Goal: Task Accomplishment & Management: Use online tool/utility

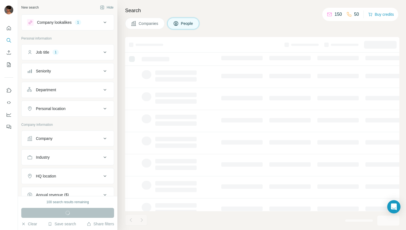
click at [103, 52] on icon at bounding box center [105, 52] width 7 height 7
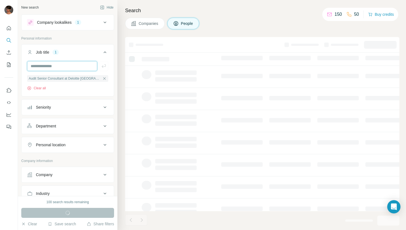
click at [67, 67] on input "text" at bounding box center [62, 66] width 70 height 10
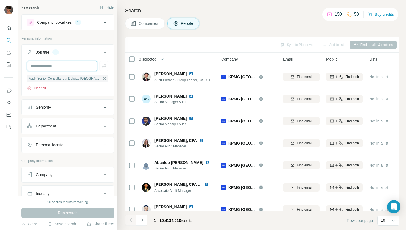
click at [38, 67] on input "text" at bounding box center [62, 66] width 70 height 10
click at [69, 67] on input "**********" at bounding box center [62, 66] width 70 height 10
type input "**********"
click at [73, 144] on div "Personal location" at bounding box center [64, 145] width 75 height 6
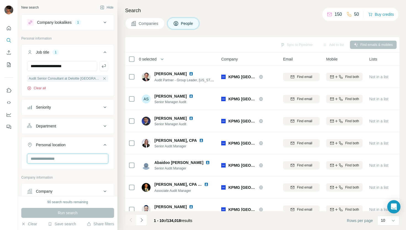
click at [65, 156] on input "text" at bounding box center [67, 159] width 81 height 10
click at [54, 159] on input "******" at bounding box center [67, 159] width 81 height 10
type input "******"
click at [76, 68] on input "**********" at bounding box center [62, 66] width 70 height 10
click at [104, 68] on icon "button" at bounding box center [104, 66] width 6 height 6
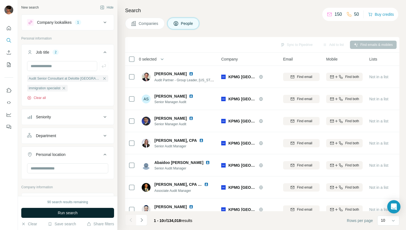
click at [75, 212] on span "Run search" at bounding box center [68, 213] width 20 height 6
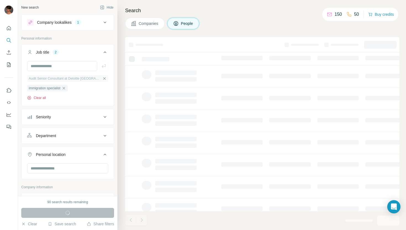
click at [105, 79] on icon "button" at bounding box center [104, 78] width 4 height 4
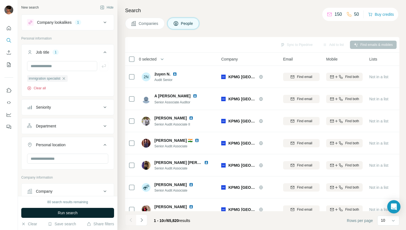
click at [106, 22] on icon at bounding box center [105, 22] width 7 height 7
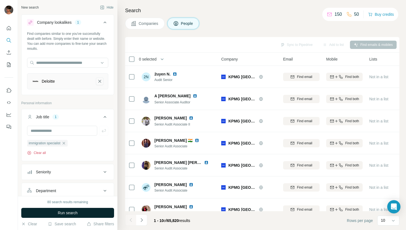
click at [101, 82] on icon "Deloitte-remove-button" at bounding box center [99, 81] width 5 height 6
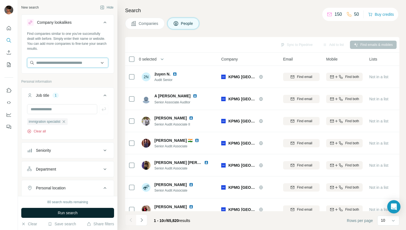
click at [70, 63] on input "text" at bounding box center [67, 63] width 81 height 10
type input "**********"
click at [84, 51] on div "Find companies similar to one you've successfully dealt with before. Simply ent…" at bounding box center [67, 41] width 81 height 20
click at [77, 212] on span "Run search" at bounding box center [68, 213] width 20 height 6
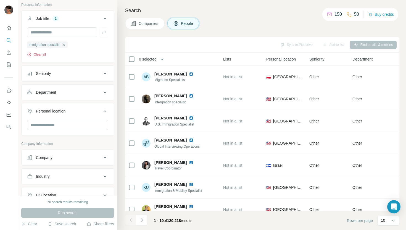
scroll to position [77, 0]
click at [74, 123] on input "text" at bounding box center [67, 124] width 81 height 10
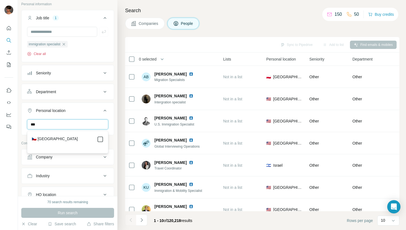
type input "***"
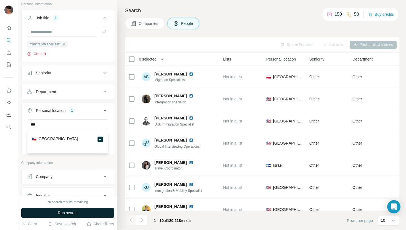
click at [72, 212] on span "Run search" at bounding box center [68, 213] width 20 height 6
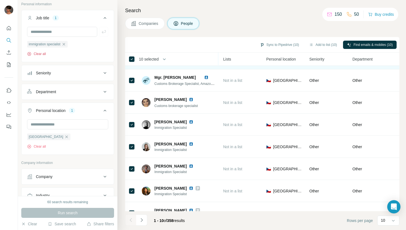
scroll to position [76, 146]
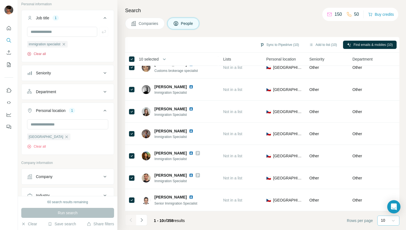
click at [393, 220] on icon at bounding box center [394, 221] width 6 height 6
click at [385, 178] on p "60" at bounding box center [384, 178] width 4 height 6
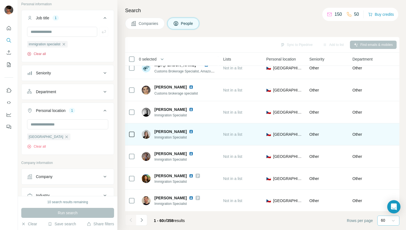
scroll to position [0, 146]
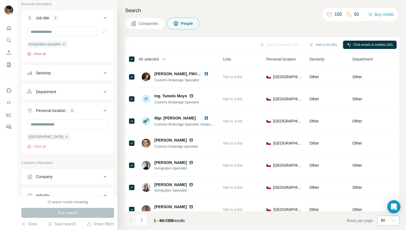
click at [272, 44] on div "Sync to Pipedrive (60) Add to list (60) Find emails & mobiles (60)" at bounding box center [262, 45] width 269 height 10
click at [319, 44] on button "Add to list (60)" at bounding box center [323, 45] width 36 height 8
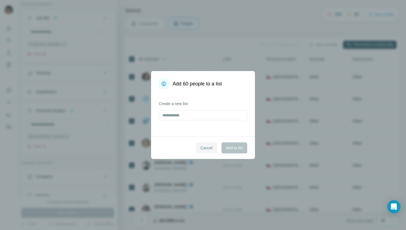
click at [207, 147] on span "Cancel" at bounding box center [207, 148] width 12 height 6
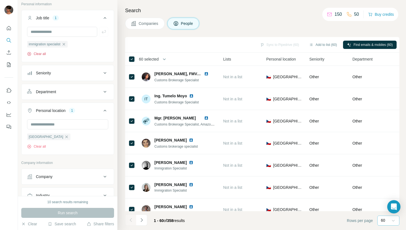
click at [281, 43] on div "Sync to Pipedrive (60) Add to list (60) Find emails & mobiles (60)" at bounding box center [262, 45] width 269 height 10
click at [321, 44] on button "Add to list (60)" at bounding box center [323, 45] width 36 height 8
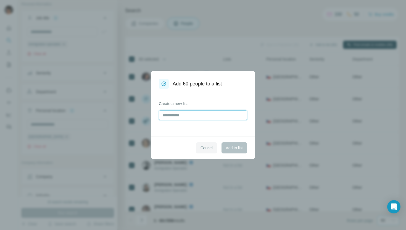
click at [202, 114] on input "text" at bounding box center [203, 115] width 88 height 10
click at [206, 148] on span "Cancel" at bounding box center [207, 148] width 12 height 6
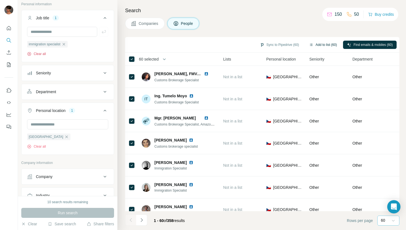
click at [317, 45] on button "Add to list (60)" at bounding box center [323, 45] width 36 height 8
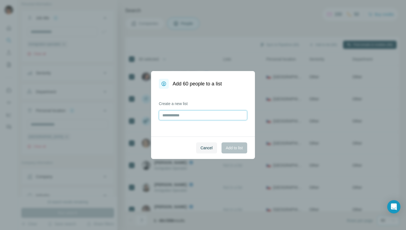
click at [196, 112] on input "text" at bounding box center [203, 115] width 88 height 10
type input "**********"
click at [234, 147] on span "Add to list" at bounding box center [234, 148] width 17 height 6
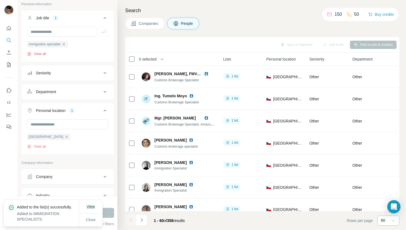
click at [91, 204] on span "View" at bounding box center [90, 206] width 8 height 4
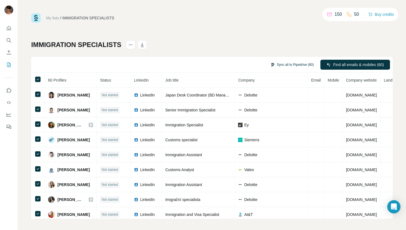
click at [285, 64] on button "Sync all to Pipedrive (60)" at bounding box center [292, 65] width 51 height 8
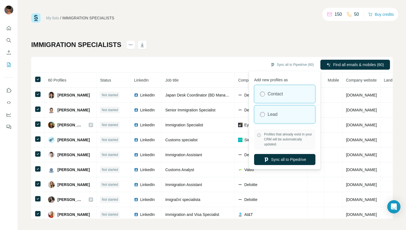
click at [271, 113] on label "Lead" at bounding box center [273, 114] width 10 height 7
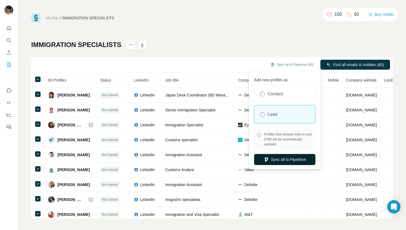
click at [286, 161] on button "Sync all to Pipedrive" at bounding box center [284, 159] width 61 height 11
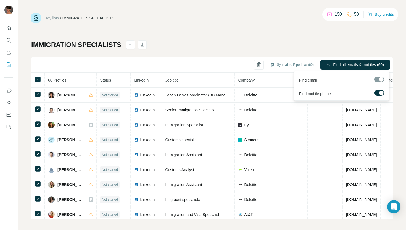
click at [378, 79] on div at bounding box center [379, 80] width 10 height 6
click at [367, 65] on span "Find all emails & mobiles (60)" at bounding box center [358, 65] width 51 height 6
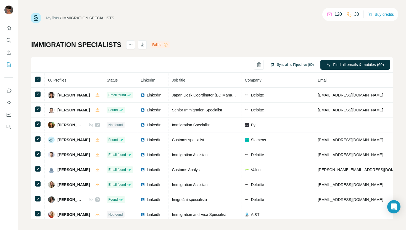
click at [298, 65] on button "Sync all to Pipedrive (60)" at bounding box center [292, 65] width 51 height 8
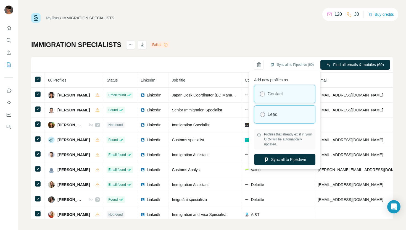
click at [275, 113] on label "Lead" at bounding box center [273, 114] width 10 height 7
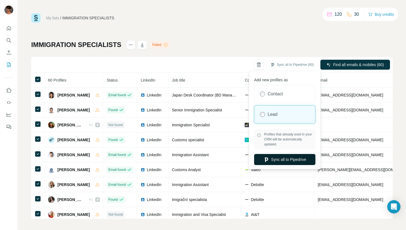
click at [285, 159] on button "Sync all to Pipedrive" at bounding box center [284, 159] width 61 height 11
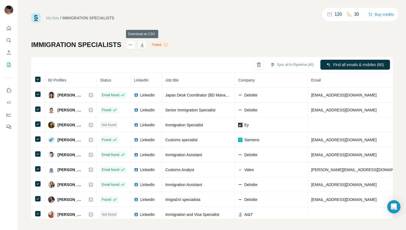
click at [143, 45] on icon "button" at bounding box center [143, 45] width 6 height 6
click at [9, 38] on icon "Search" at bounding box center [9, 41] width 6 height 6
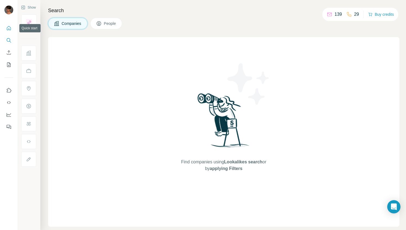
click at [10, 27] on icon "Quick start" at bounding box center [9, 28] width 6 height 6
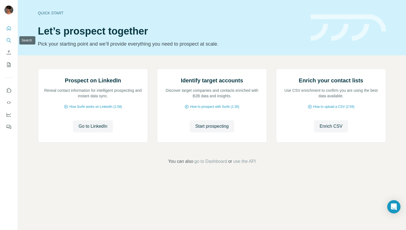
click at [8, 39] on icon "Search" at bounding box center [9, 41] width 6 height 6
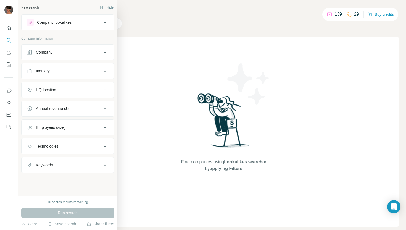
click at [104, 20] on icon at bounding box center [105, 22] width 7 height 7
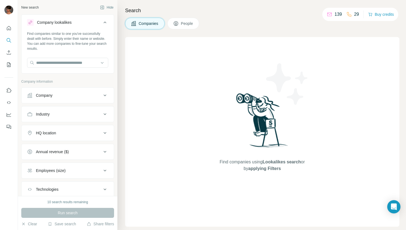
click at [74, 112] on div "Industry" at bounding box center [64, 114] width 75 height 6
click at [105, 22] on icon at bounding box center [105, 23] width 3 height 2
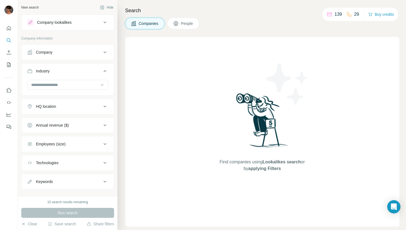
click at [96, 108] on div "HQ location" at bounding box center [64, 107] width 75 height 6
click at [104, 22] on icon at bounding box center [105, 22] width 7 height 7
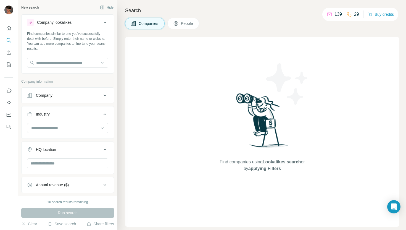
click at [183, 22] on span "People" at bounding box center [187, 24] width 13 height 6
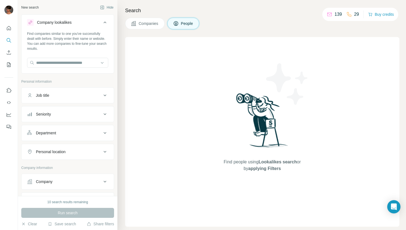
click at [80, 95] on div "Job title" at bounding box center [64, 96] width 75 height 6
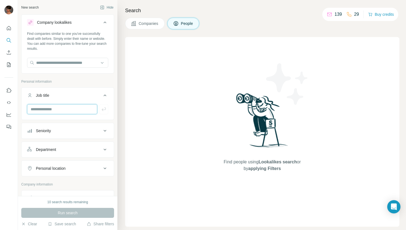
click at [53, 110] on input "text" at bounding box center [62, 109] width 70 height 10
type input "*******"
click at [67, 130] on div "Seniority" at bounding box center [64, 131] width 75 height 6
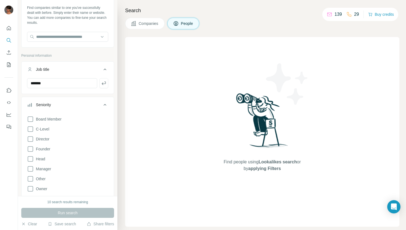
scroll to position [28, 0]
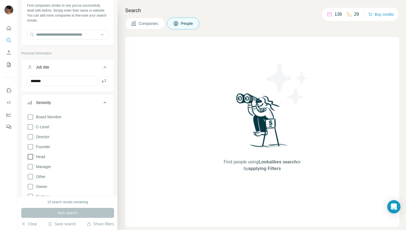
click at [33, 156] on icon at bounding box center [31, 157] width 6 height 6
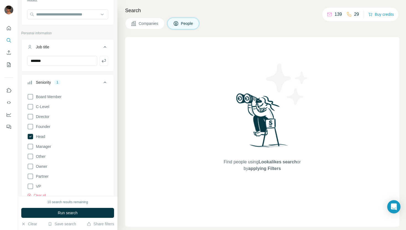
scroll to position [49, 0]
click at [32, 145] on icon at bounding box center [30, 146] width 7 height 7
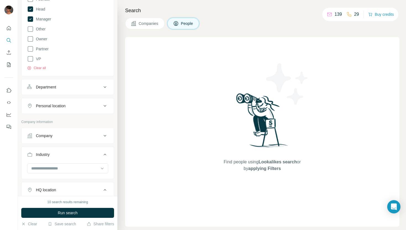
scroll to position [180, 0]
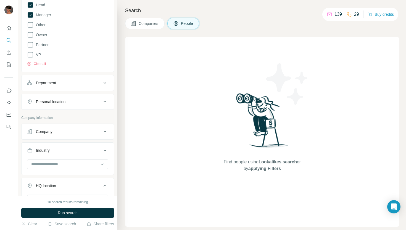
click at [80, 100] on div "Personal location" at bounding box center [64, 102] width 75 height 6
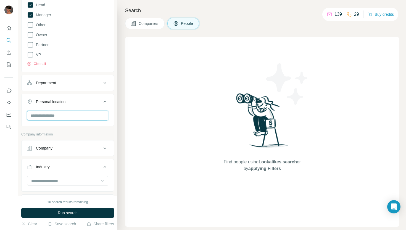
click at [65, 115] on input "text" at bounding box center [67, 116] width 81 height 10
type input "***"
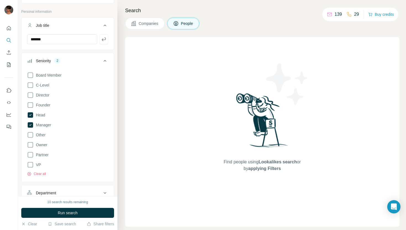
scroll to position [68, 0]
click at [30, 136] on icon at bounding box center [30, 136] width 7 height 7
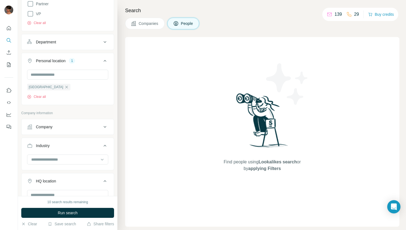
scroll to position [222, 0]
click at [65, 158] on input at bounding box center [65, 159] width 68 height 6
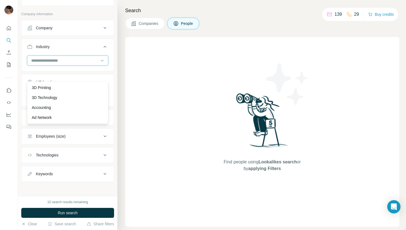
scroll to position [321, 0]
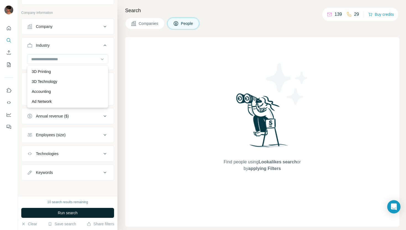
click at [72, 211] on span "Run search" at bounding box center [68, 213] width 20 height 6
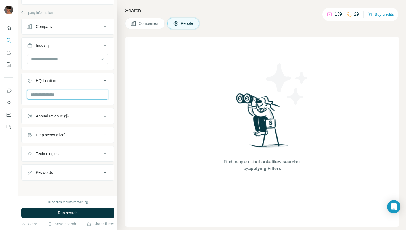
click at [65, 96] on input "text" at bounding box center [67, 95] width 81 height 10
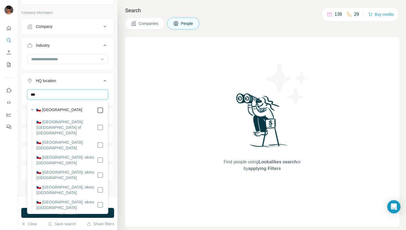
type input "***"
click at [93, 68] on div at bounding box center [68, 61] width 92 height 14
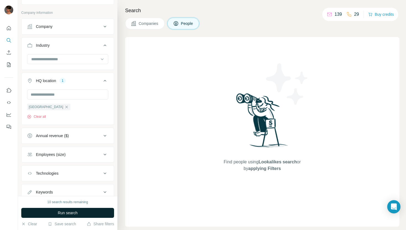
click at [71, 212] on span "Run search" at bounding box center [68, 213] width 20 height 6
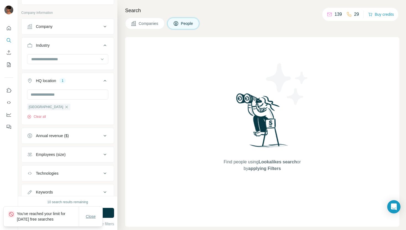
click at [89, 215] on span "Close" at bounding box center [91, 217] width 10 height 6
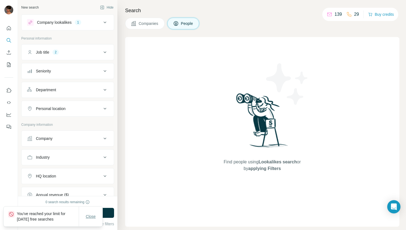
click at [89, 218] on span "Close" at bounding box center [91, 217] width 10 height 6
